Goal: Task Accomplishment & Management: Manage account settings

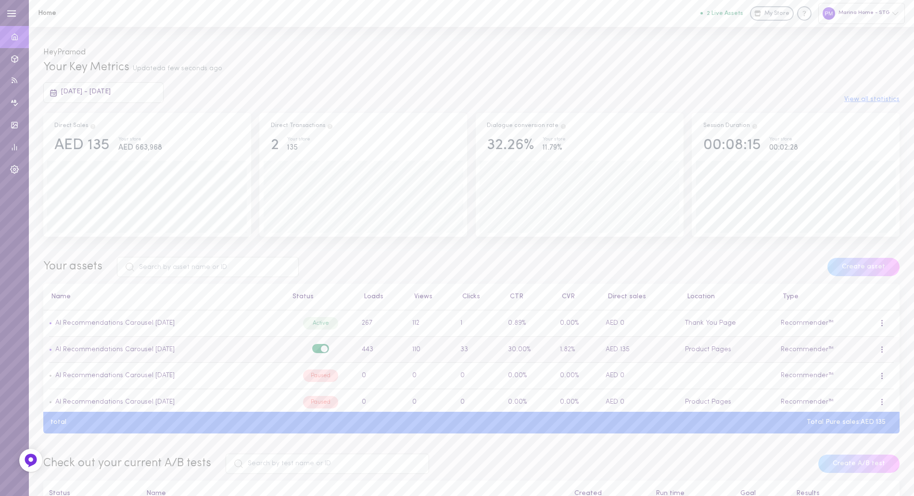
click at [313, 349] on label at bounding box center [320, 348] width 17 height 9
click at [0, 0] on input "checkbox" at bounding box center [0, 0] width 0 height 0
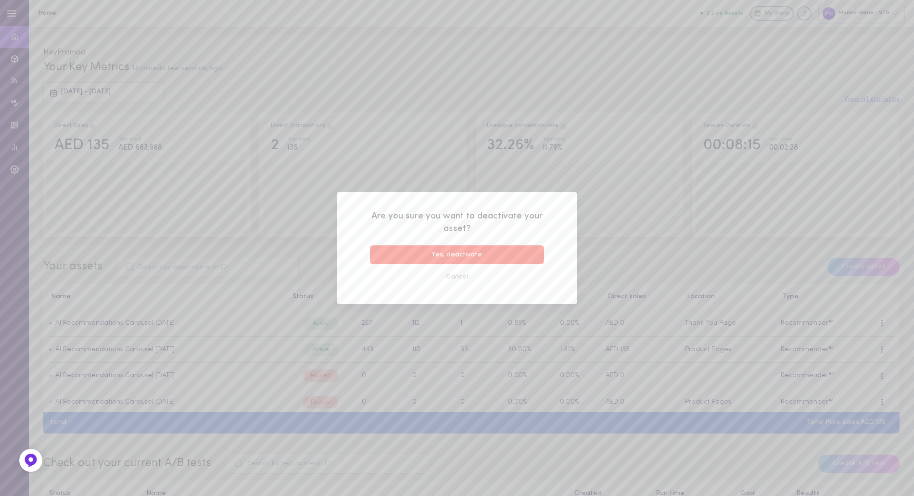
click at [447, 253] on button "Yes, deactivate" at bounding box center [457, 254] width 174 height 19
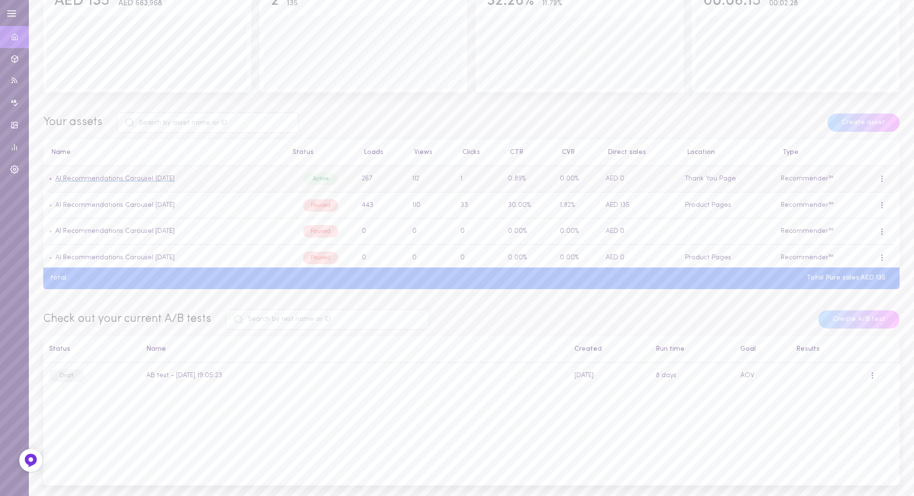
click at [153, 181] on link "AI Recommendations Carousel [DATE]" at bounding box center [114, 178] width 119 height 7
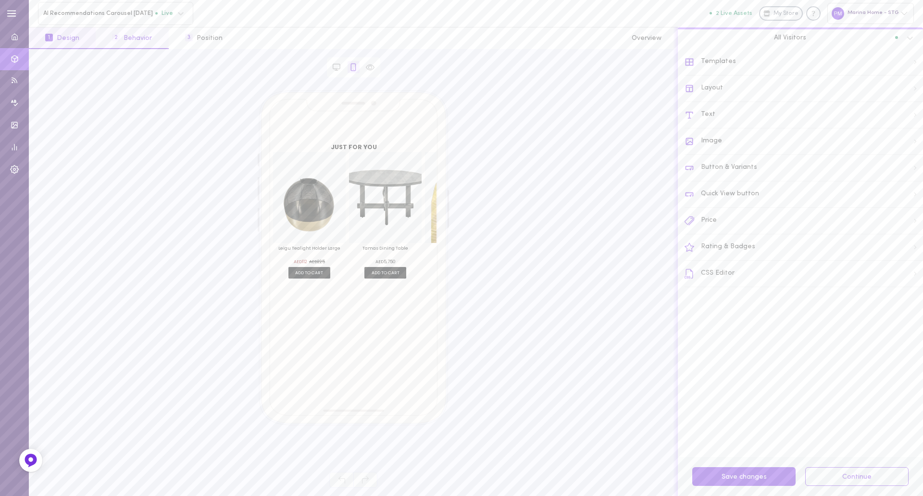
click at [132, 38] on button "2 Behavior" at bounding box center [132, 38] width 73 height 22
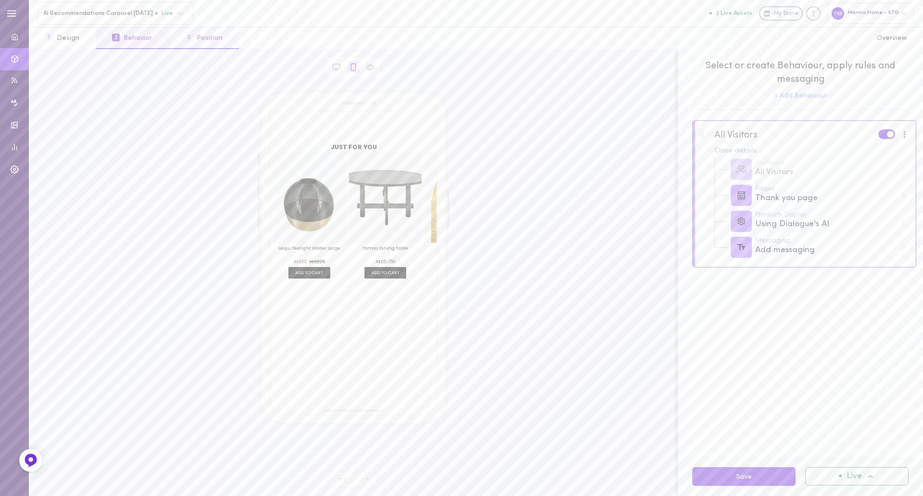
click at [187, 37] on span "3" at bounding box center [189, 38] width 8 height 8
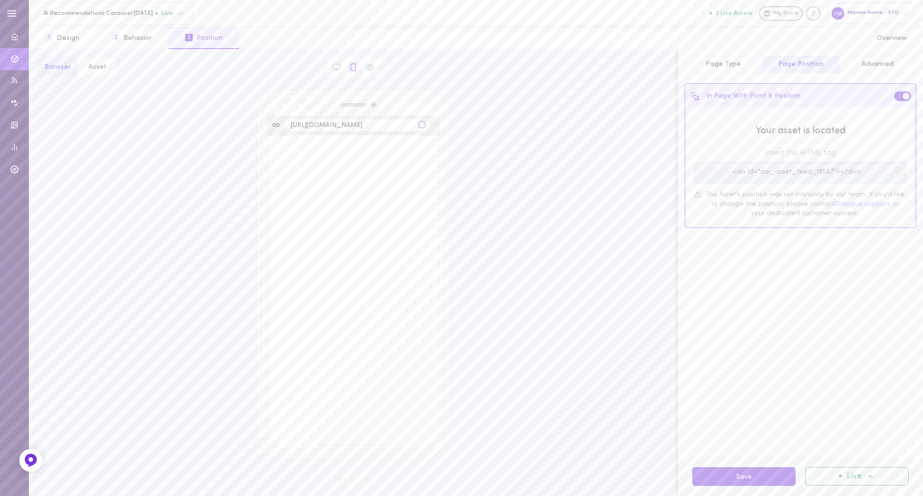
click at [759, 169] on pre "<div id="dai_asset_feed_18567"></div>" at bounding box center [796, 172] width 191 height 8
click at [906, 97] on span at bounding box center [906, 96] width 7 height 7
click at [0, 0] on input "checkbox" at bounding box center [0, 0] width 0 height 0
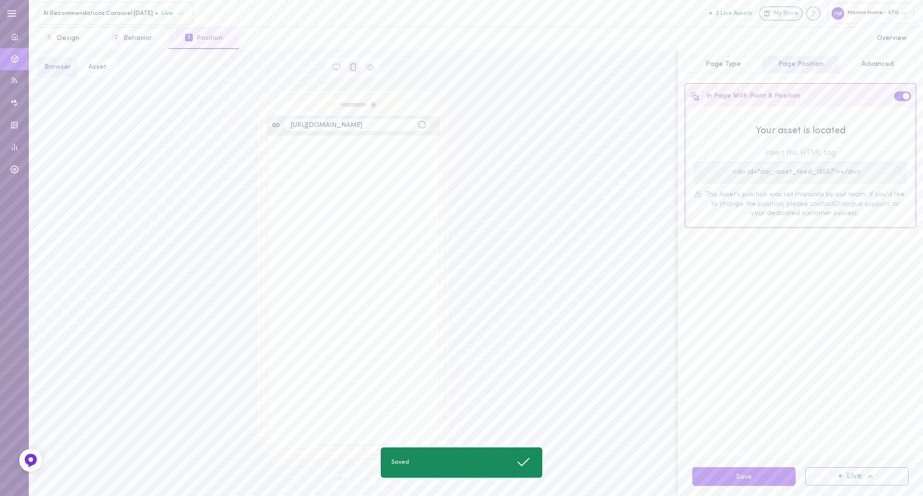
click at [906, 97] on span at bounding box center [906, 96] width 7 height 7
click at [0, 0] on input "checkbox" at bounding box center [0, 0] width 0 height 0
click at [731, 71] on button "Page Type" at bounding box center [723, 64] width 77 height 17
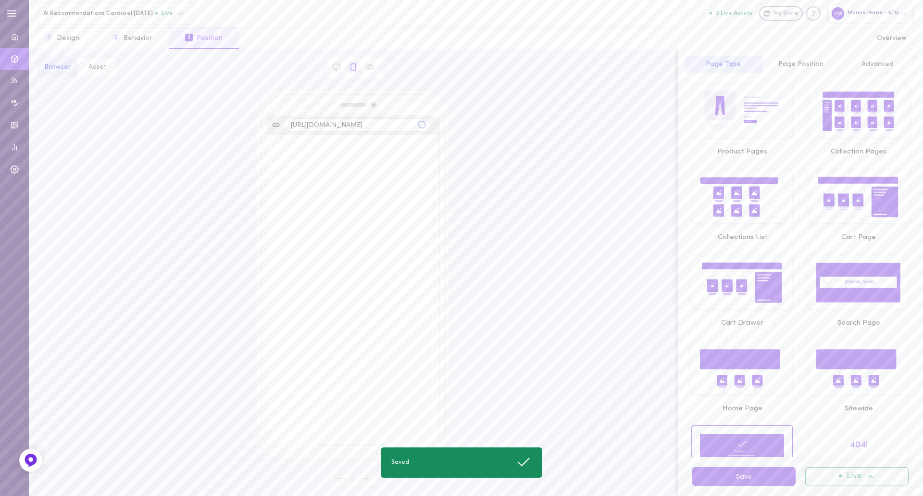
click at [871, 69] on button "Advanced" at bounding box center [877, 64] width 77 height 17
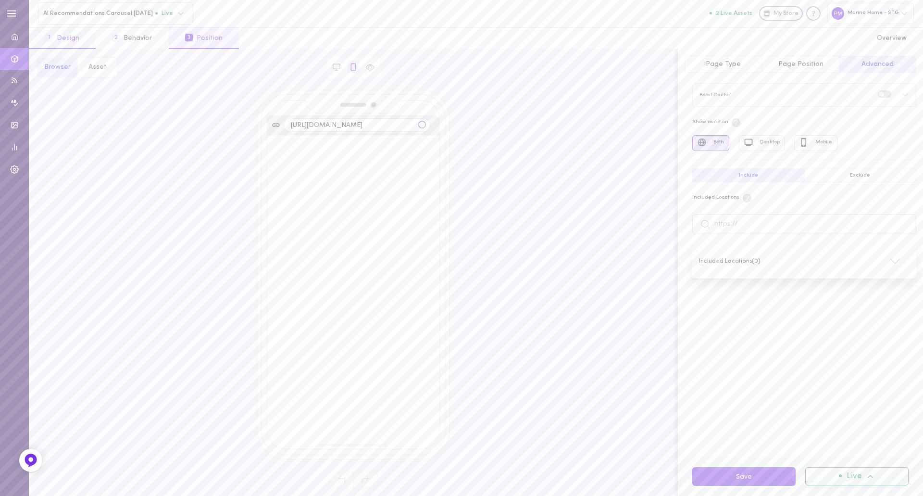
click at [75, 40] on button "1 Design" at bounding box center [62, 38] width 67 height 22
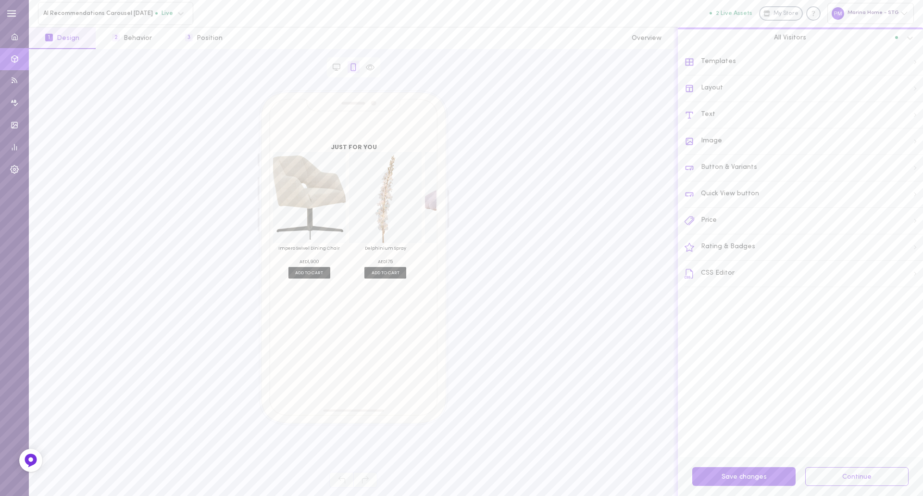
click at [607, 80] on div "Browser Asset JUST FOR YOU Impero Swivel Dining Chair Introducing the Impero Sw…" at bounding box center [353, 272] width 649 height 447
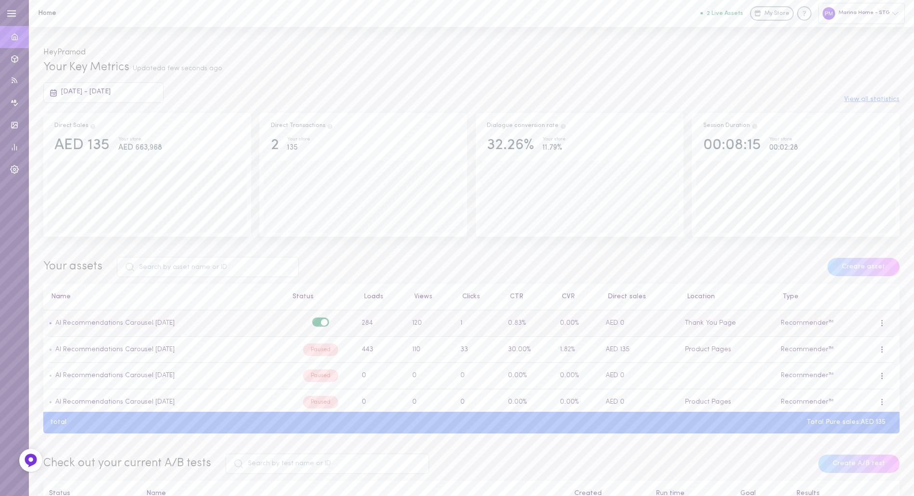
click at [321, 326] on span at bounding box center [324, 322] width 7 height 7
click at [0, 0] on input "checkbox" at bounding box center [0, 0] width 0 height 0
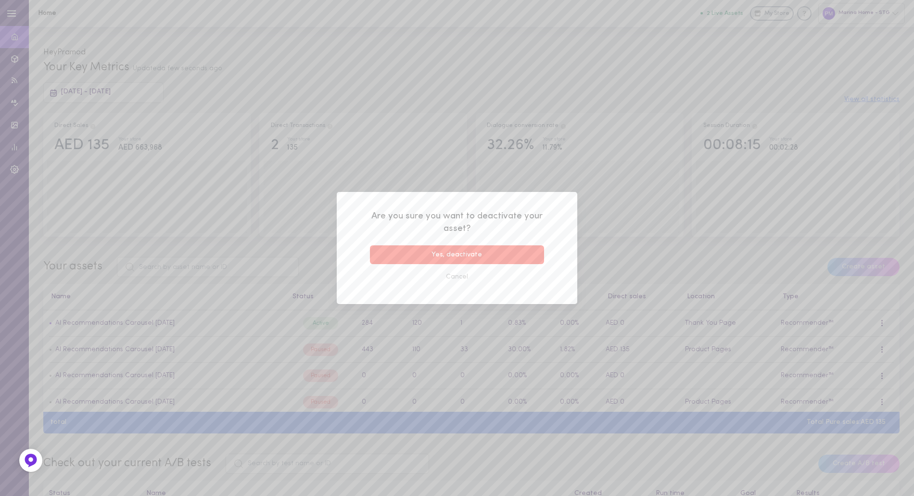
click at [484, 254] on button "Yes, deactivate" at bounding box center [457, 254] width 174 height 19
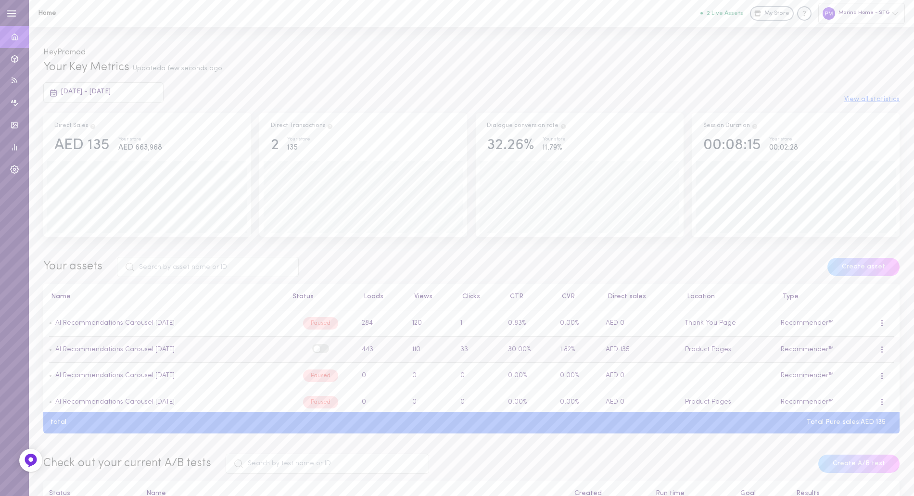
click at [314, 351] on span at bounding box center [317, 348] width 7 height 7
click at [0, 0] on input "checkbox" at bounding box center [0, 0] width 0 height 0
click at [313, 325] on label at bounding box center [320, 321] width 17 height 9
click at [0, 0] on input "checkbox" at bounding box center [0, 0] width 0 height 0
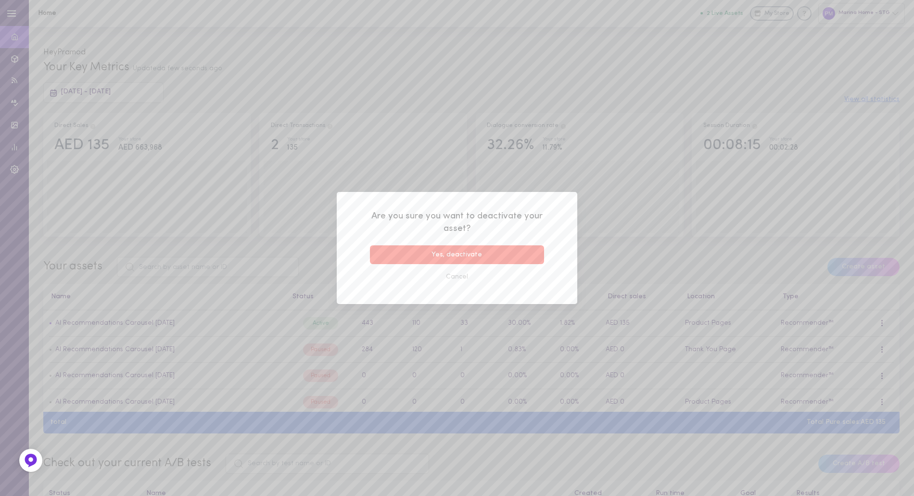
click at [444, 249] on button "Yes, deactivate" at bounding box center [457, 254] width 174 height 19
